Goal: Task Accomplishment & Management: Use online tool/utility

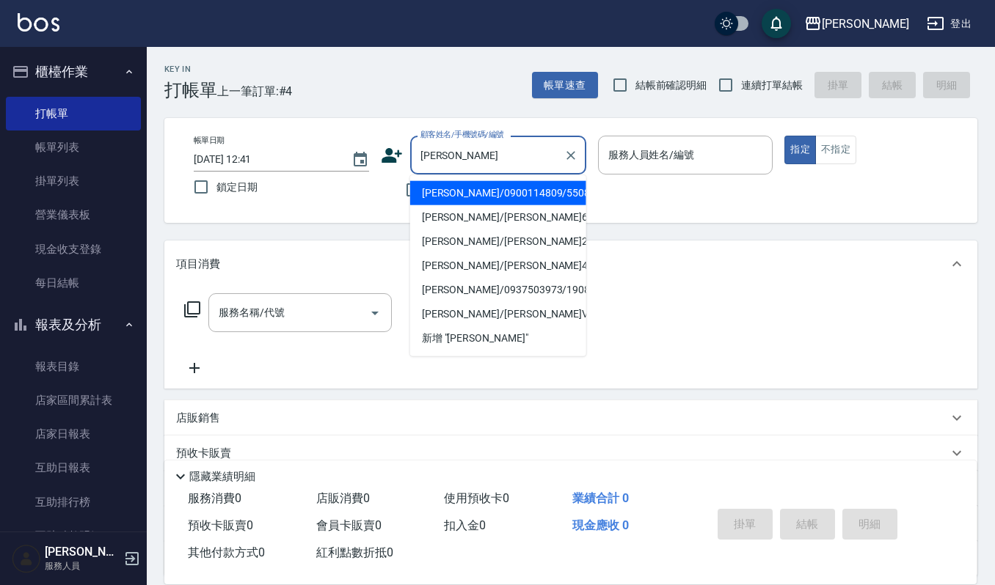
click at [458, 189] on li "[PERSON_NAME]/0900114809/550818" at bounding box center [498, 193] width 176 height 24
type input "[PERSON_NAME]/0900114809/550818"
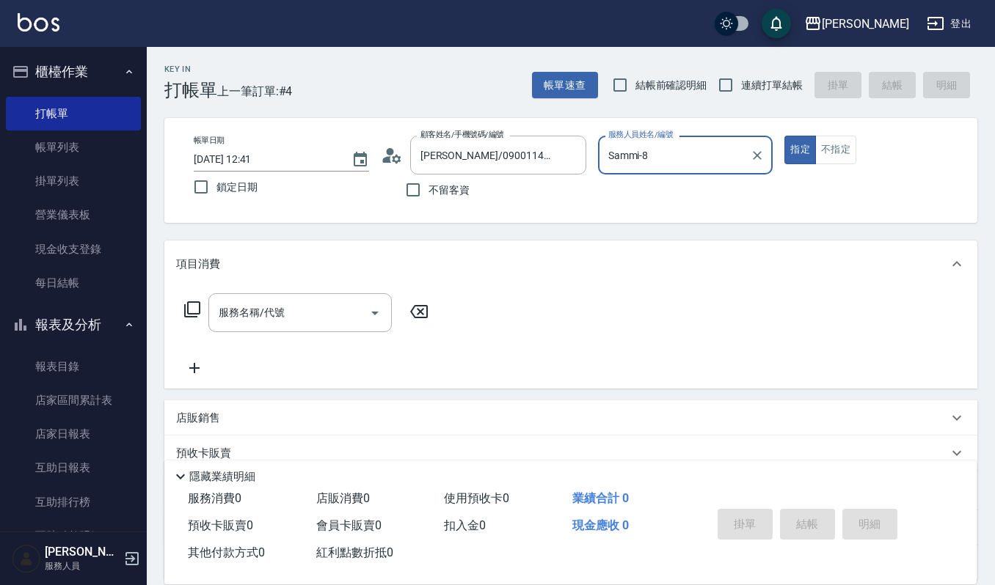
click at [701, 156] on input "Sammi-8" at bounding box center [674, 155] width 140 height 26
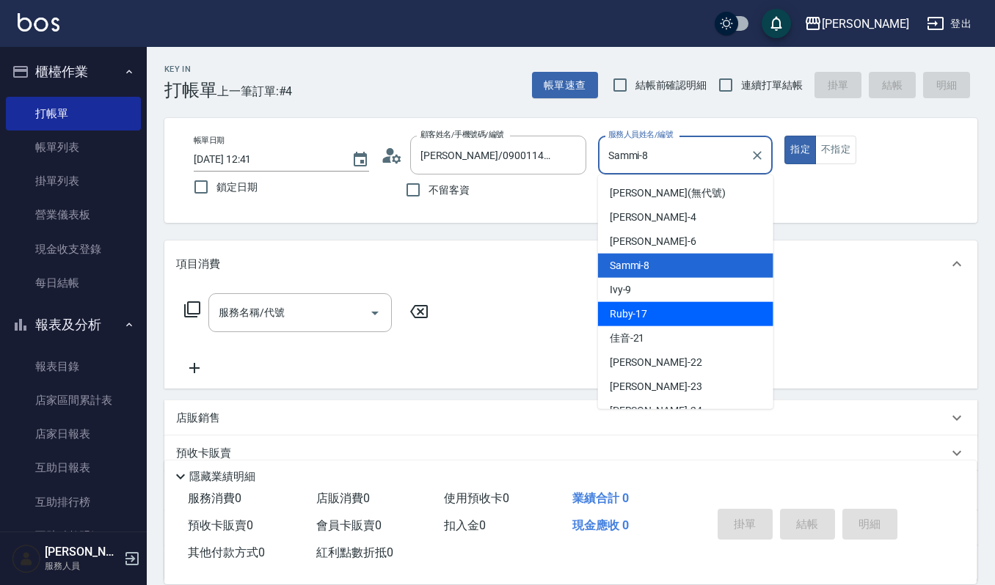
click at [662, 302] on div "Ruby -17" at bounding box center [685, 314] width 175 height 24
type input "Ruby-17"
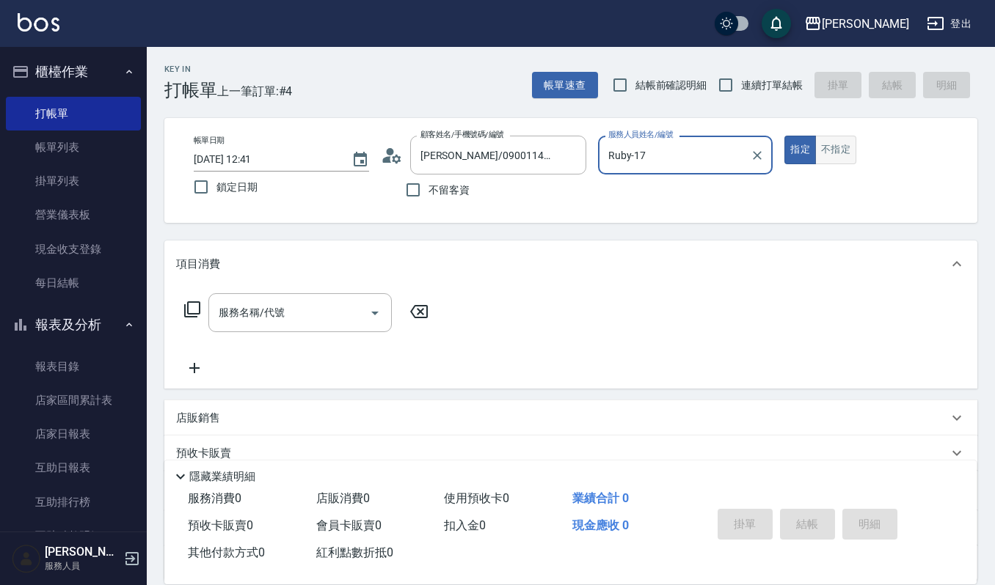
click at [840, 151] on button "不指定" at bounding box center [835, 150] width 41 height 29
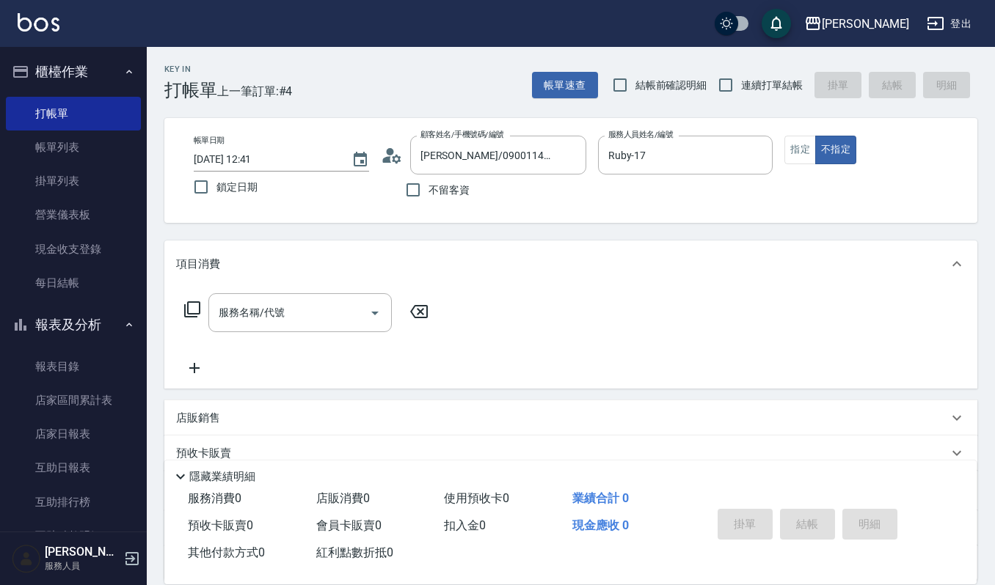
click at [323, 332] on div "服務名稱/代號 服務名稱/代號" at bounding box center [306, 335] width 261 height 84
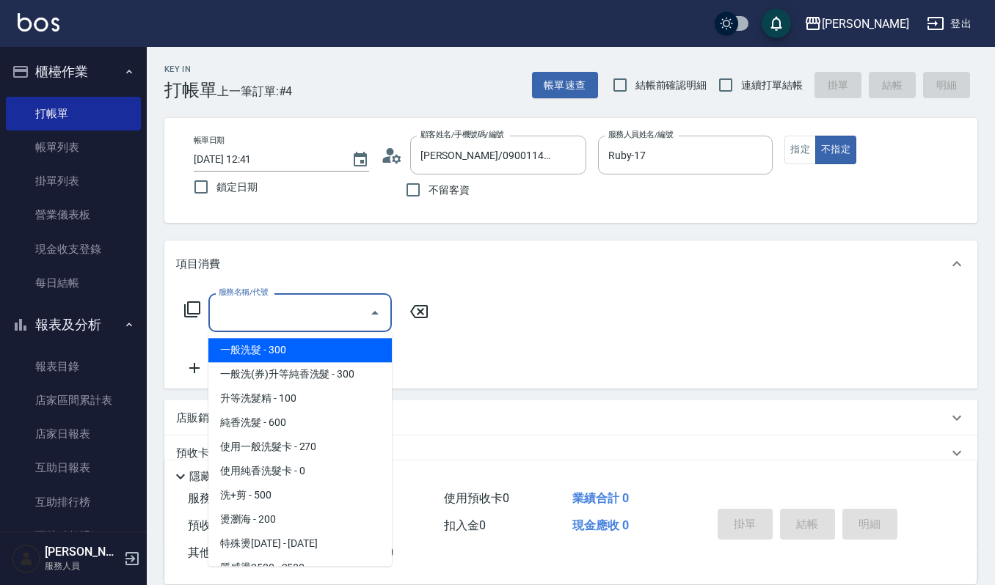
click at [326, 304] on input "服務名稱/代號" at bounding box center [289, 313] width 148 height 26
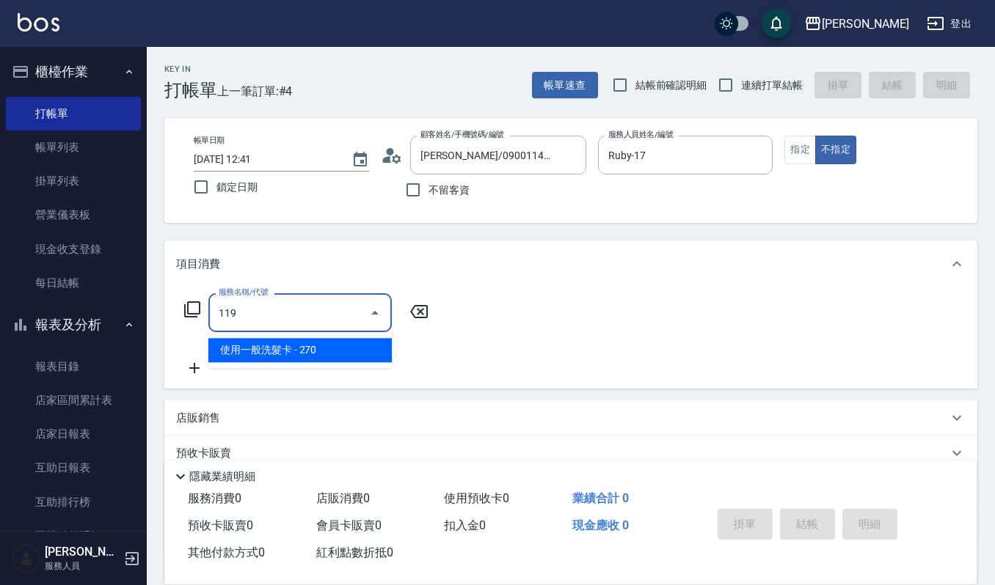
type input "使用一般洗髮卡(119)"
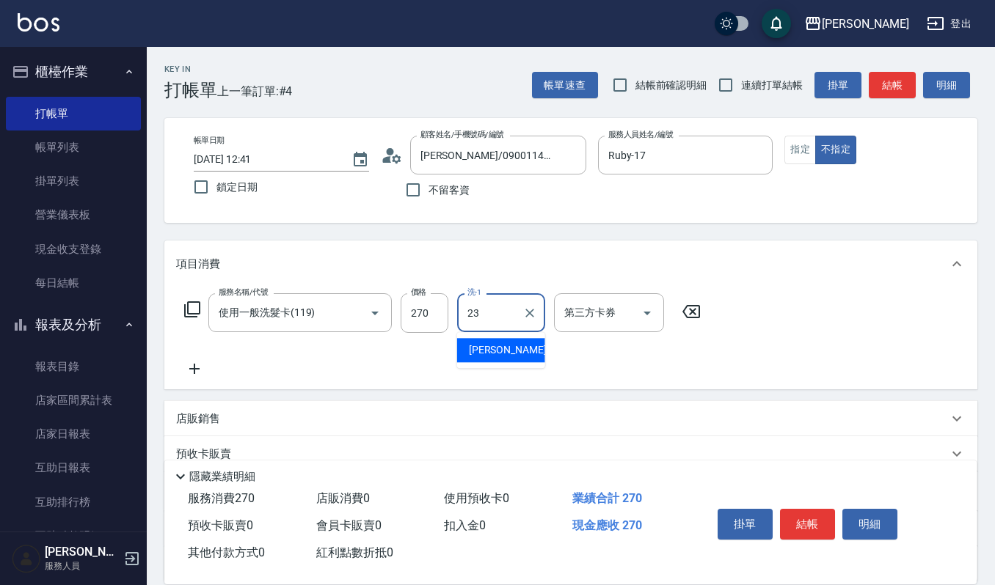
type input "[PERSON_NAME]-23"
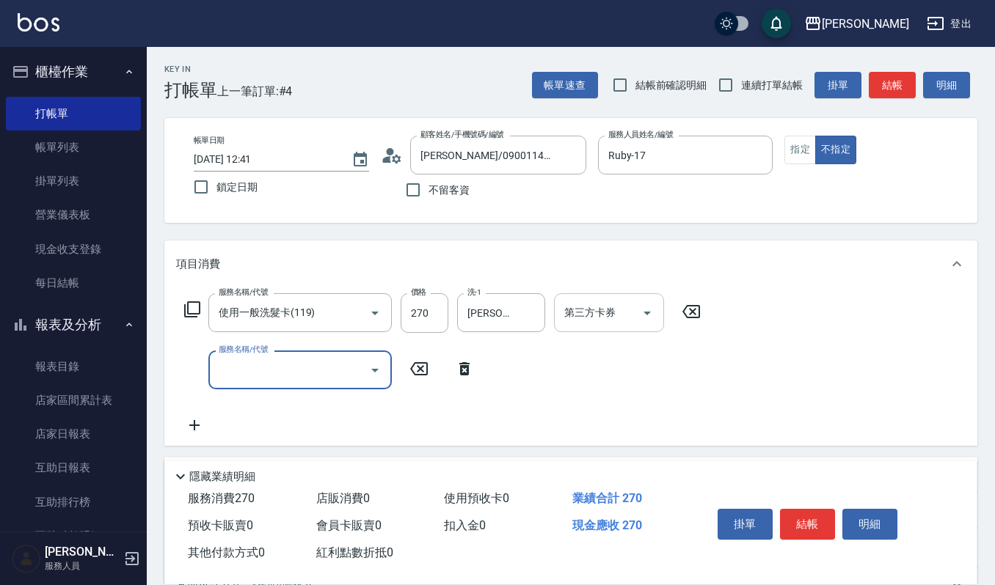
click at [640, 318] on icon "Open" at bounding box center [647, 313] width 18 height 18
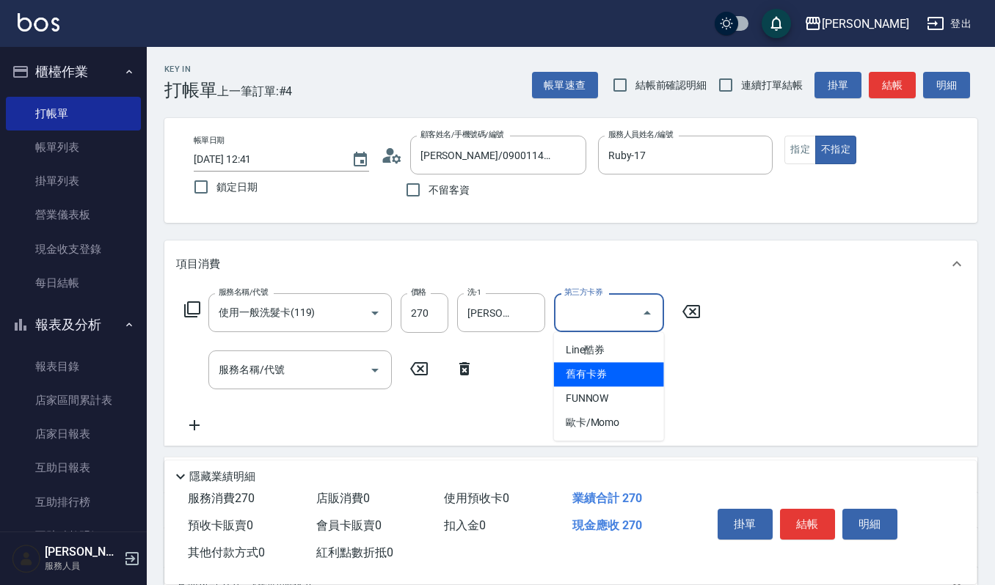
type input "舊有卡券"
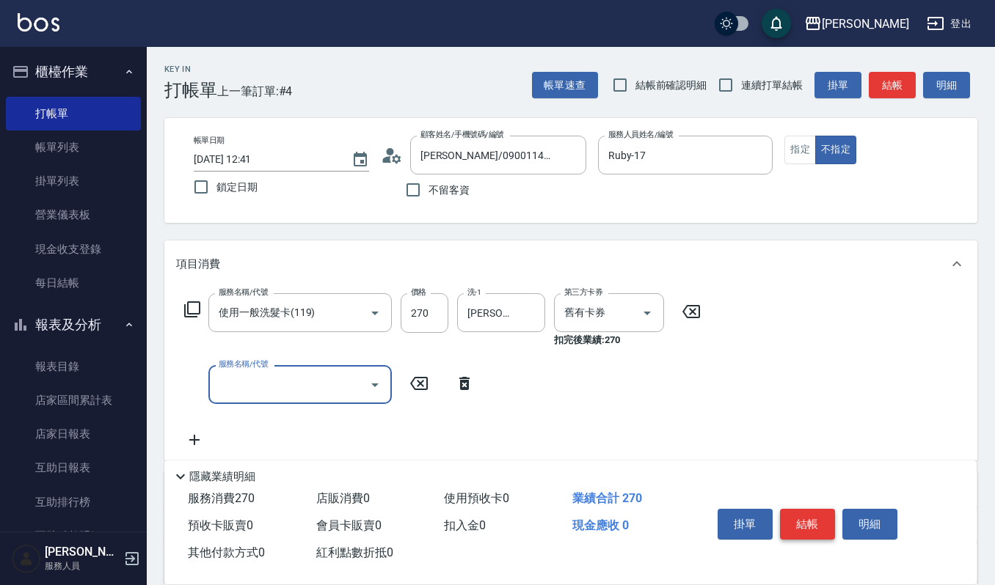
click at [819, 528] on button "結帳" at bounding box center [807, 524] width 55 height 31
